Goal: Transaction & Acquisition: Purchase product/service

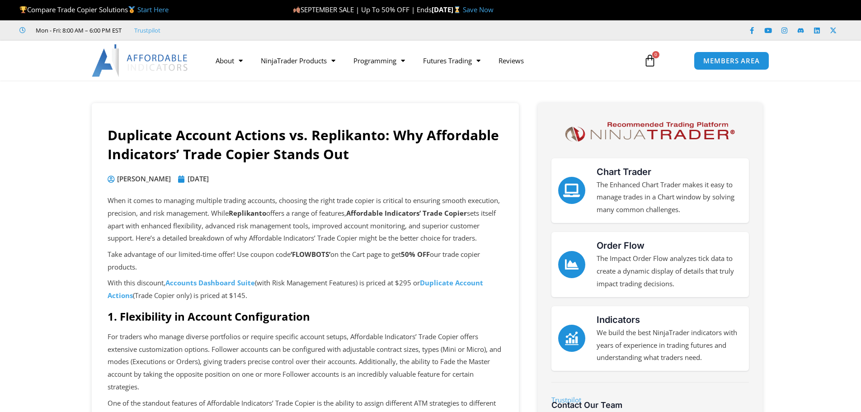
click at [494, 9] on link "Save Now" at bounding box center [478, 9] width 31 height 9
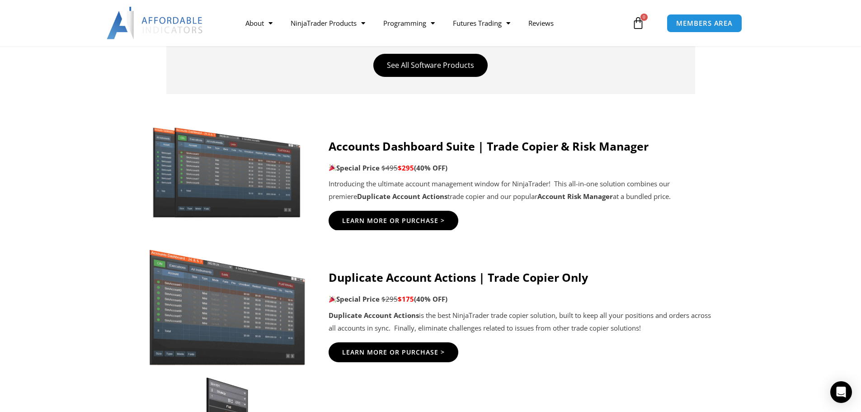
scroll to position [452, 0]
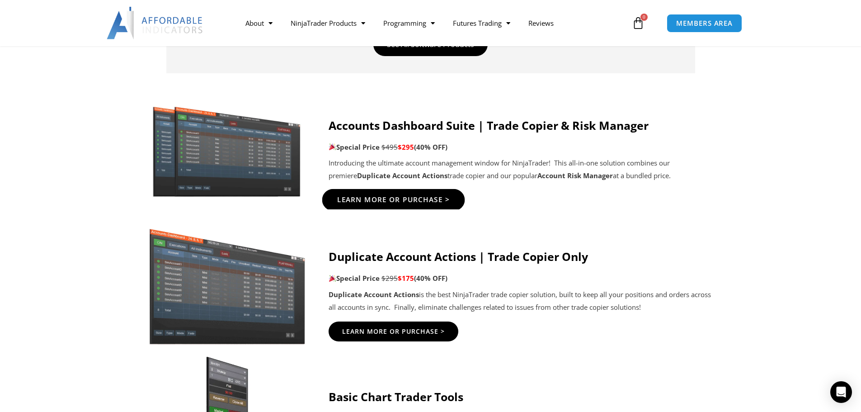
click at [406, 199] on span "Learn More Or Purchase >" at bounding box center [393, 200] width 113 height 7
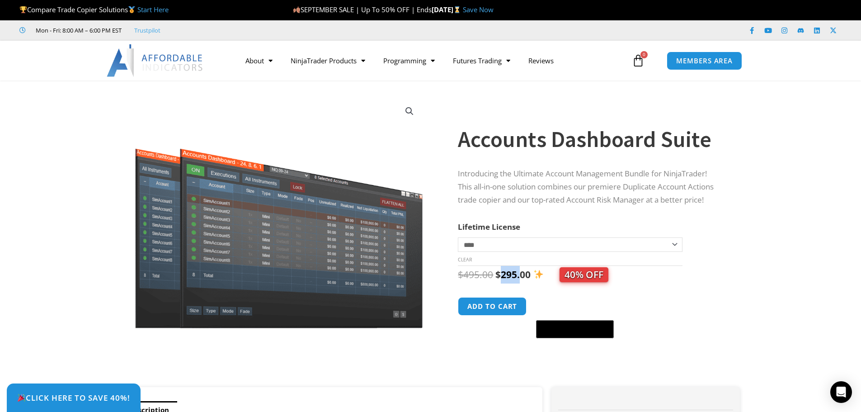
drag, startPoint x: 520, startPoint y: 271, endPoint x: 499, endPoint y: 276, distance: 22.3
click at [499, 276] on bdi "$ 295.00" at bounding box center [513, 274] width 35 height 13
click at [487, 315] on button "Add to cart" at bounding box center [493, 306] width 72 height 19
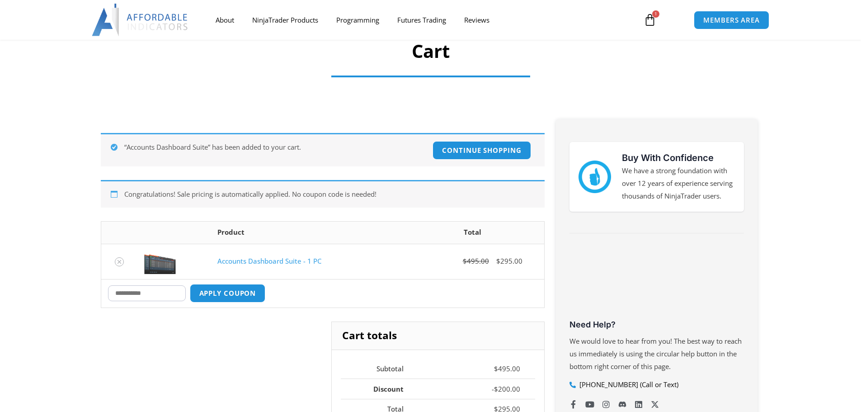
scroll to position [90, 0]
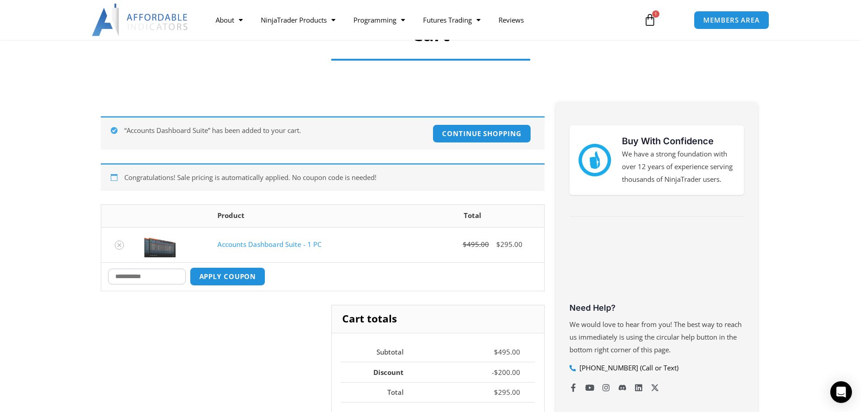
click at [164, 272] on input "Coupon:" at bounding box center [147, 277] width 78 height 16
paste input "******"
type input "******"
click at [231, 274] on button "Apply coupon" at bounding box center [228, 276] width 80 height 19
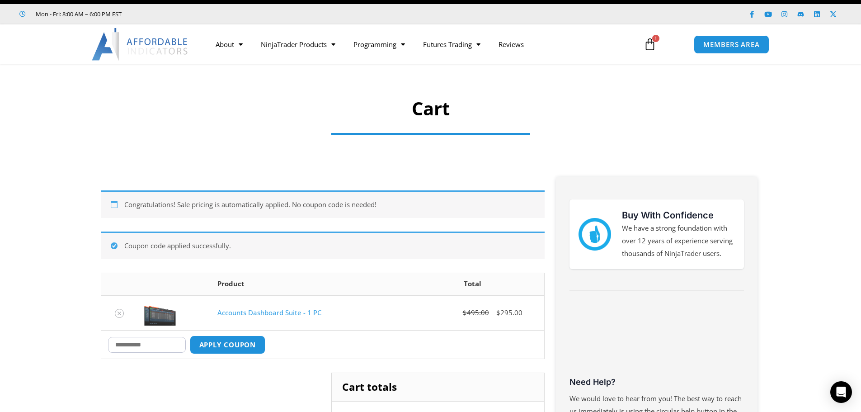
scroll to position [0, 0]
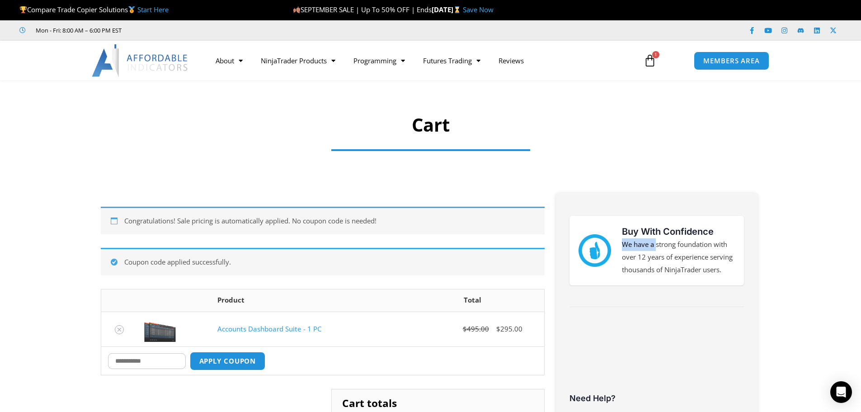
drag, startPoint x: 658, startPoint y: 251, endPoint x: 733, endPoint y: 237, distance: 76.4
click at [733, 237] on div "Buy With Confidence We have a strong foundation with over 12 years of experienc…" at bounding box center [678, 251] width 113 height 52
click at [733, 237] on h3 "Buy With Confidence" at bounding box center [678, 232] width 113 height 14
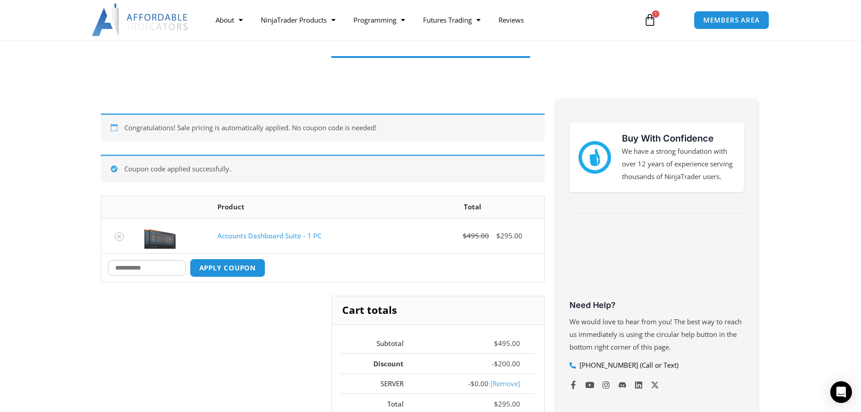
scroll to position [90, 0]
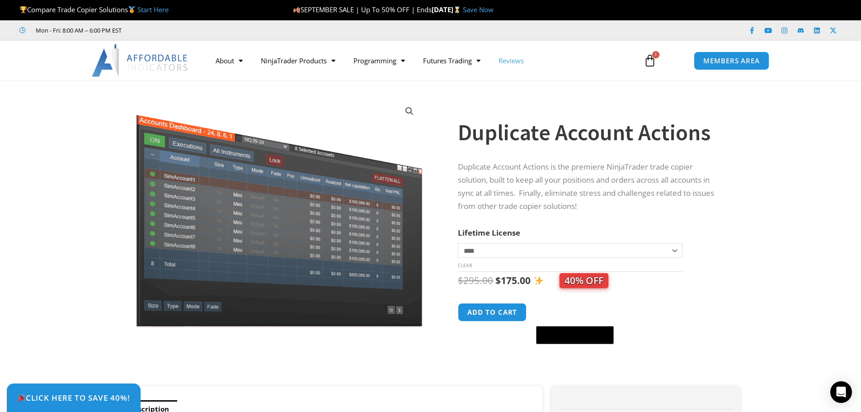
click at [515, 60] on link "Reviews" at bounding box center [511, 60] width 43 height 21
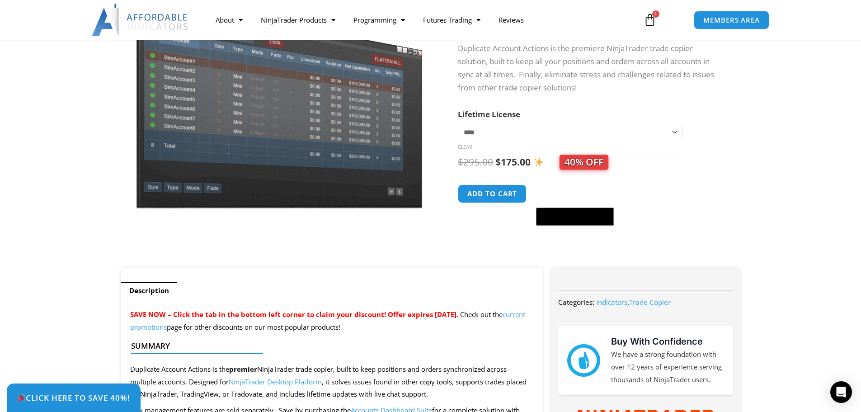
scroll to position [271, 0]
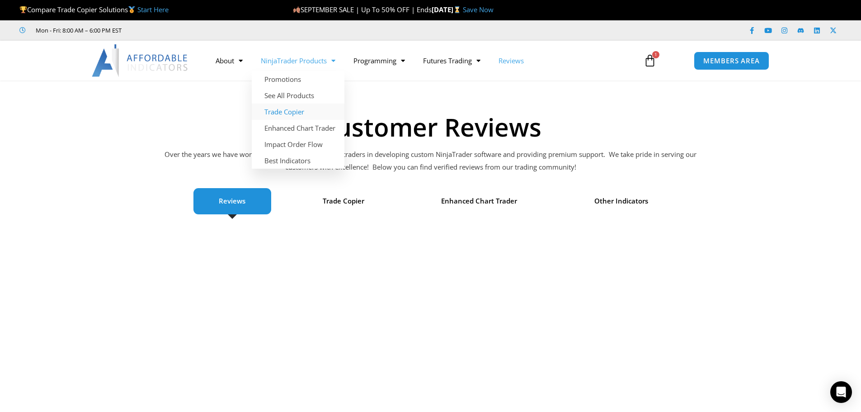
click at [305, 110] on link "Trade Copier" at bounding box center [298, 112] width 93 height 16
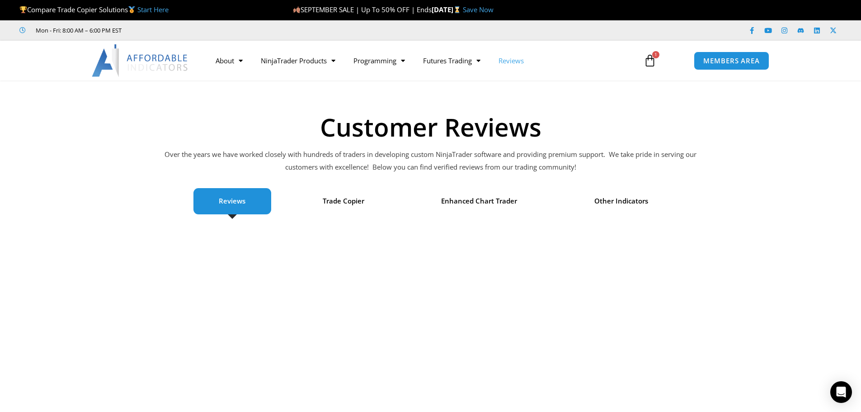
click at [653, 63] on icon at bounding box center [650, 60] width 13 height 13
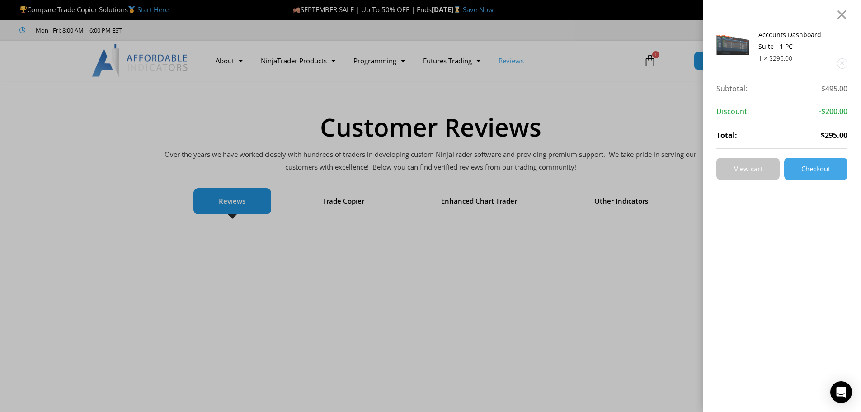
click at [773, 170] on link "View cart" at bounding box center [748, 169] width 63 height 22
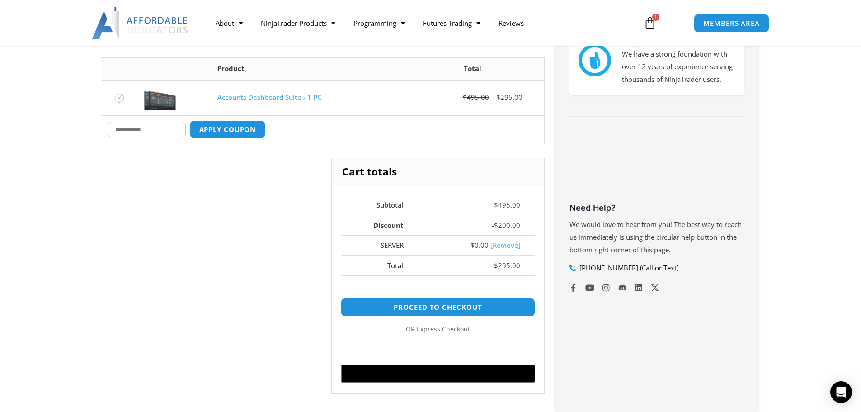
scroll to position [136, 0]
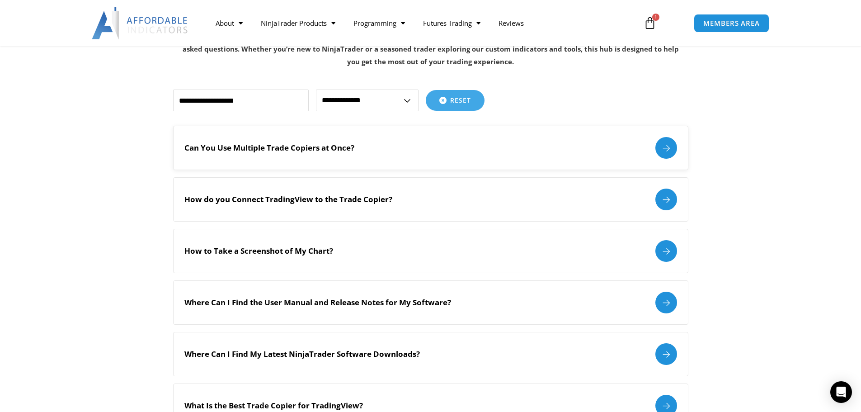
scroll to position [181, 0]
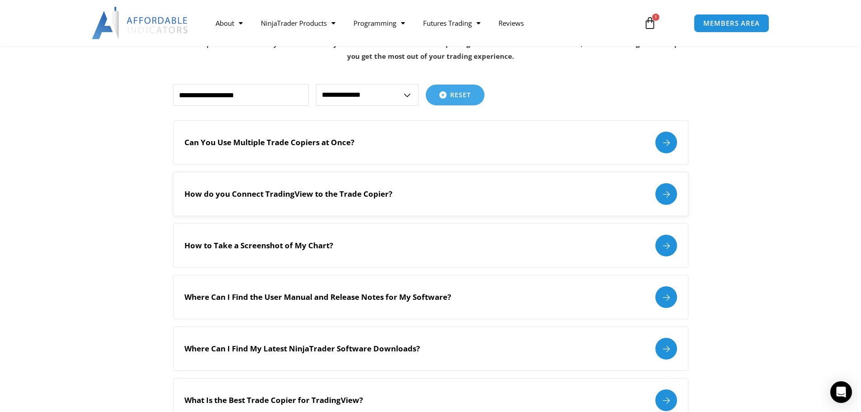
click at [536, 194] on div "How do you Connect TradingView to the Trade Copier?" at bounding box center [430, 194] width 493 height 22
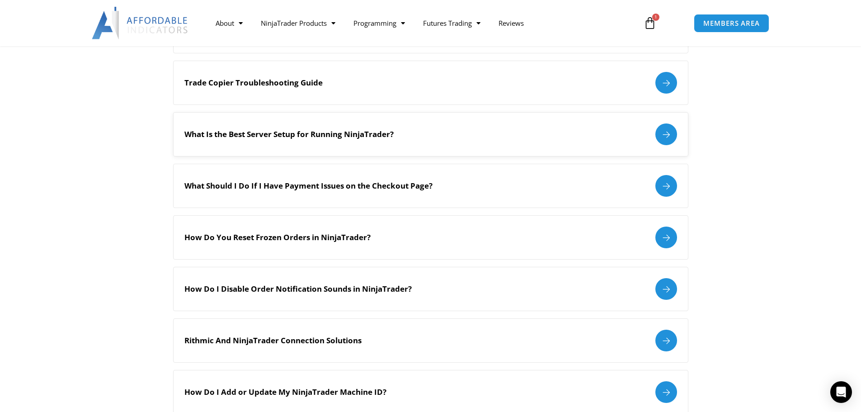
scroll to position [633, 0]
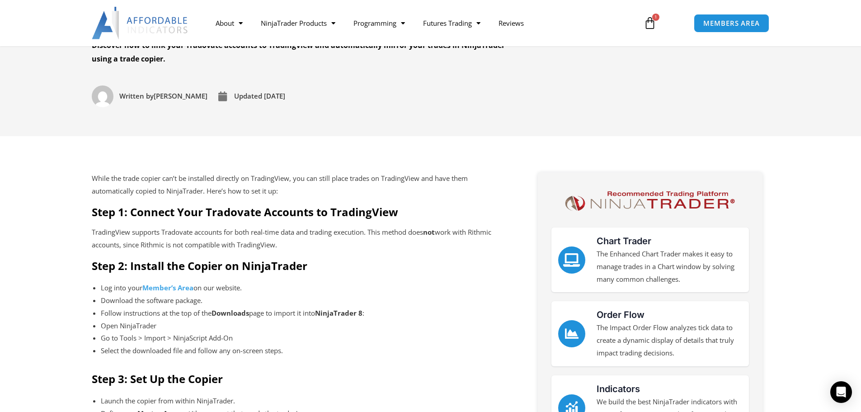
scroll to position [271, 0]
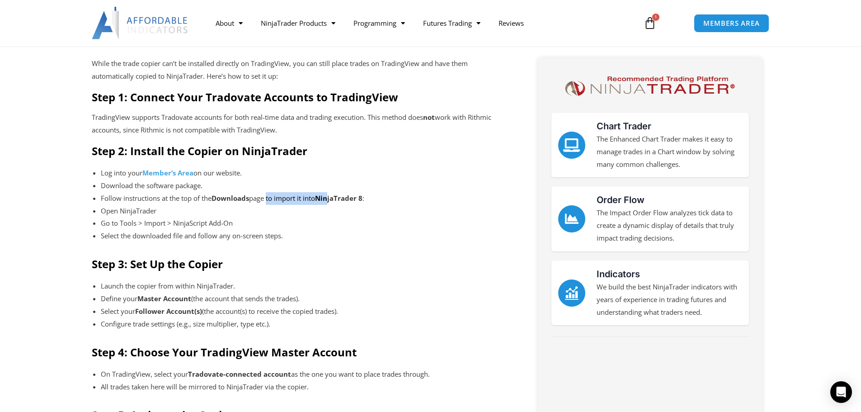
drag, startPoint x: 269, startPoint y: 196, endPoint x: 333, endPoint y: 201, distance: 64.9
click at [333, 201] on li "Follow instructions at the top of the Downloads page to import it into NinjaTra…" at bounding box center [299, 198] width 397 height 13
click at [333, 201] on strong "NinjaTrader 8" at bounding box center [338, 198] width 47 height 9
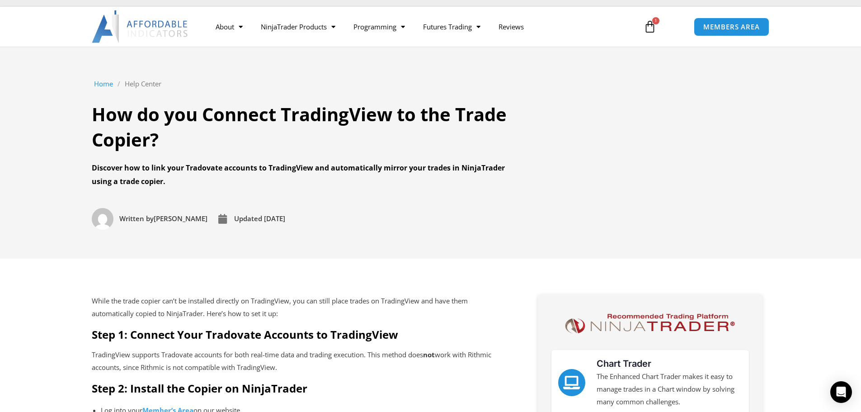
scroll to position [0, 0]
